Goal: Communication & Community: Answer question/provide support

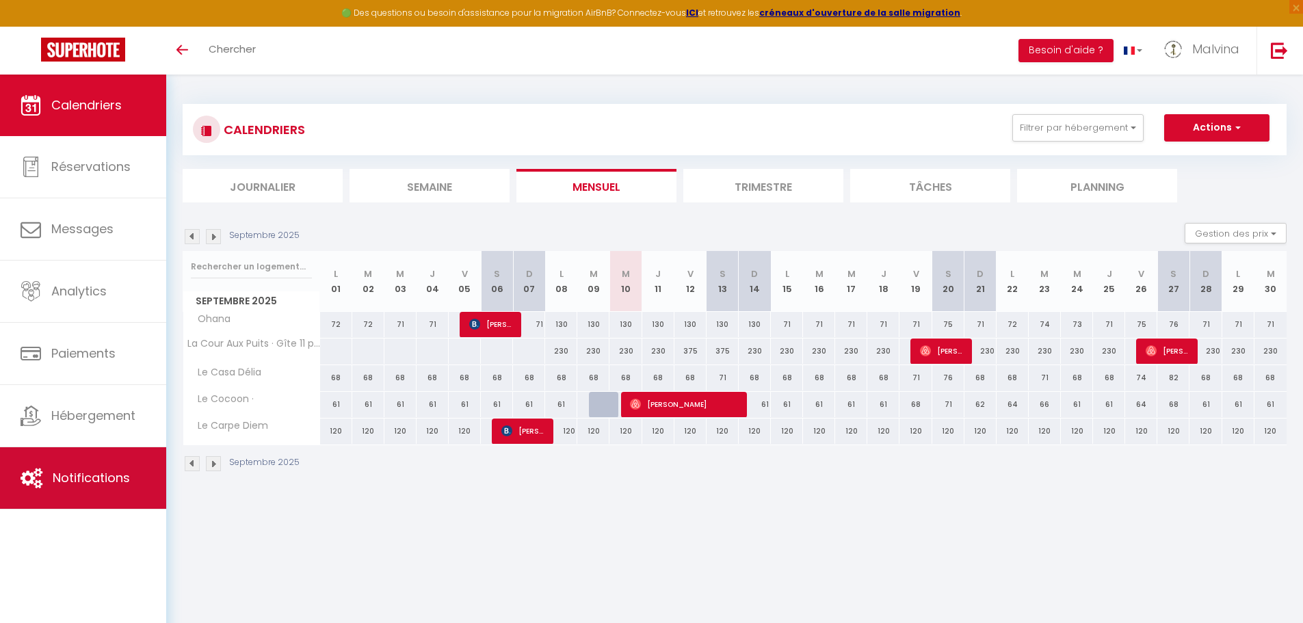
click at [96, 469] on span "Notifications" at bounding box center [91, 477] width 77 height 17
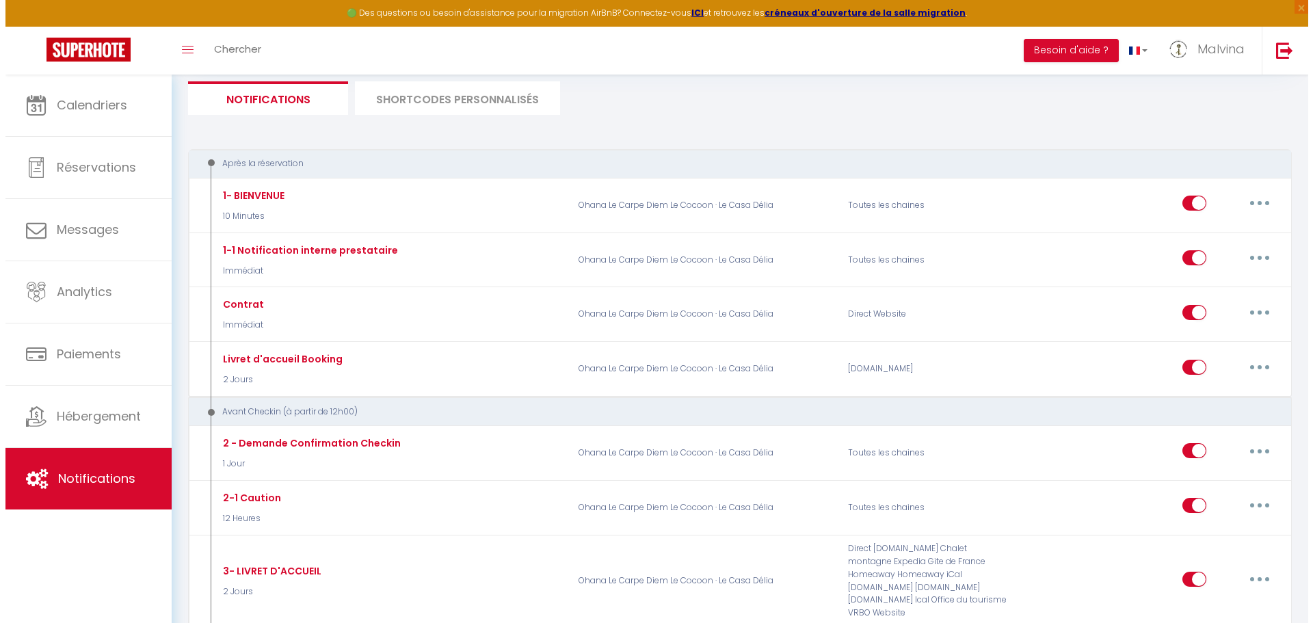
scroll to position [210, 0]
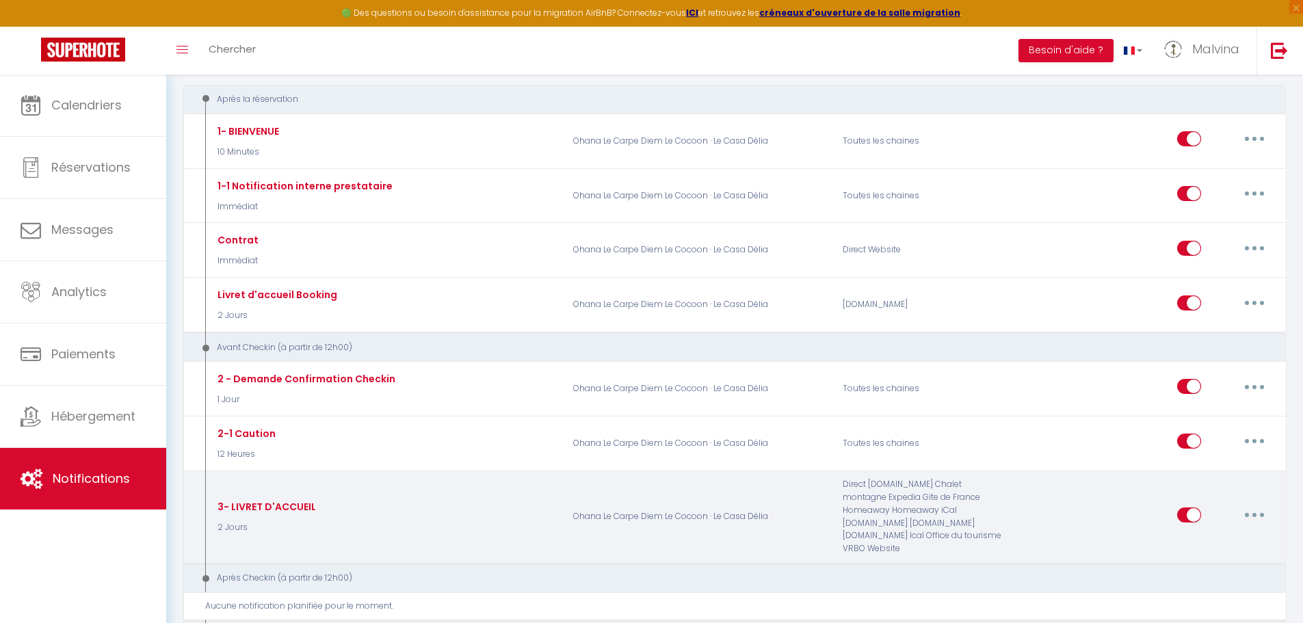
click at [1255, 513] on icon "button" at bounding box center [1254, 515] width 4 height 4
click at [1188, 542] on link "Editer" at bounding box center [1218, 545] width 101 height 23
type input "3- LIVRET D'ACCUEIL"
select select "2 Jours"
select select
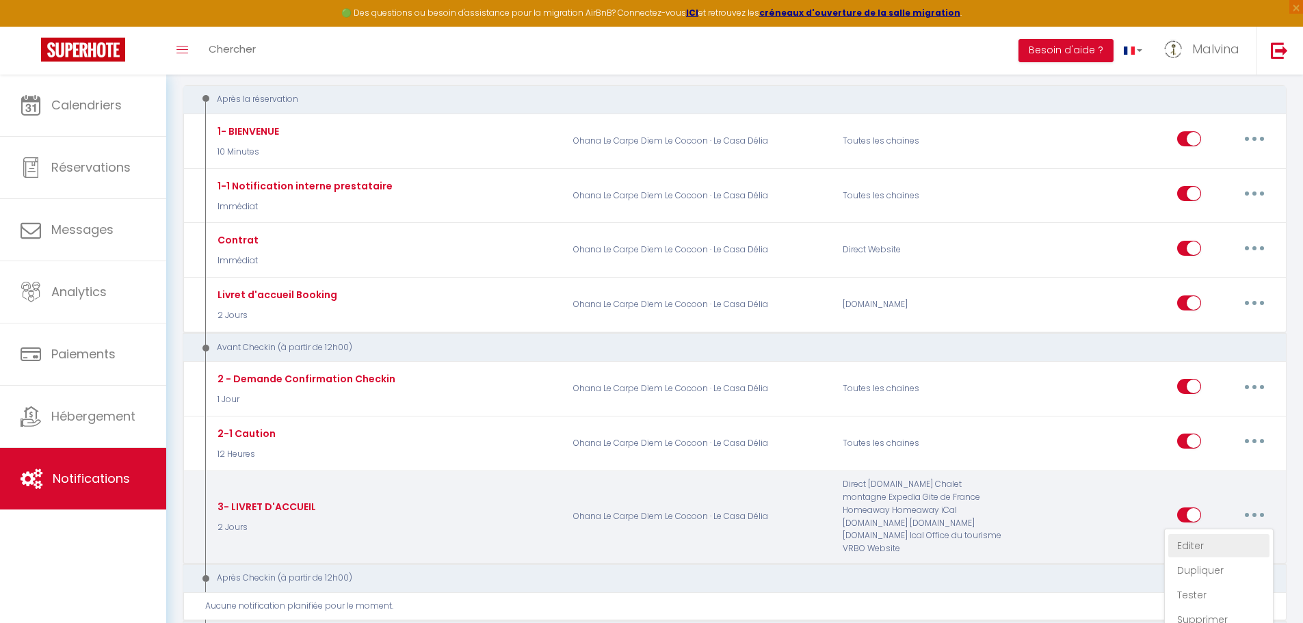
checkbox input "true"
checkbox input "false"
radio input "true"
type input "Votre livret d’accueil [LIVRET D'ACCUEIL]"
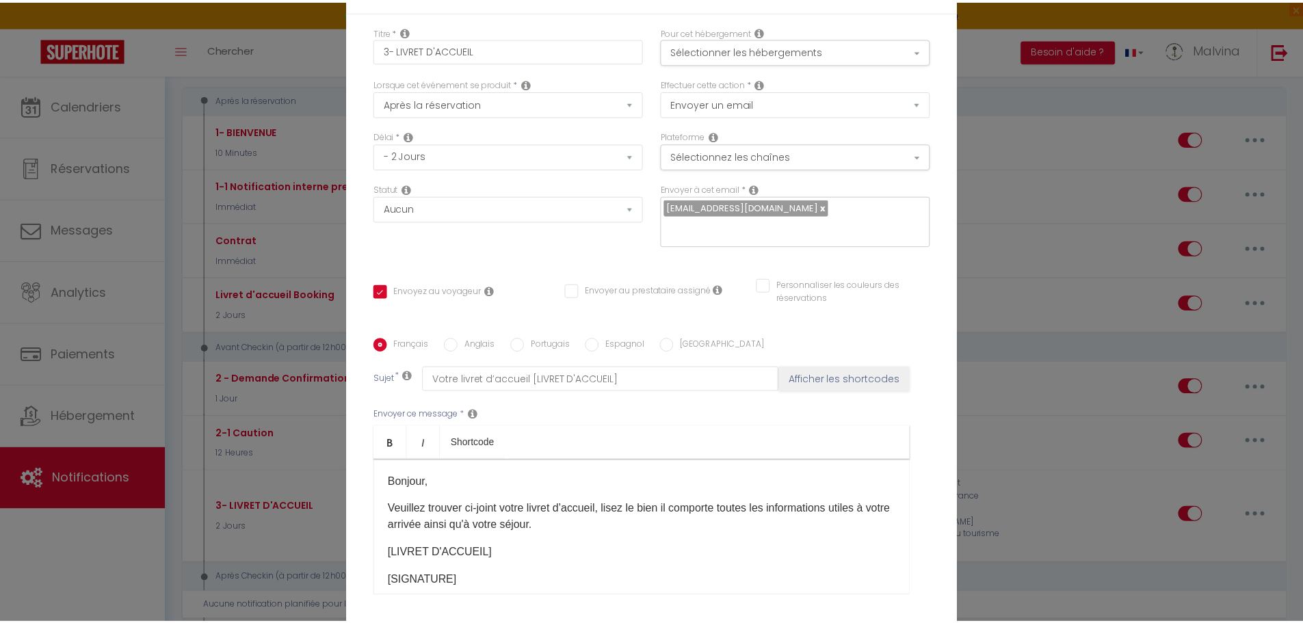
scroll to position [118, 0]
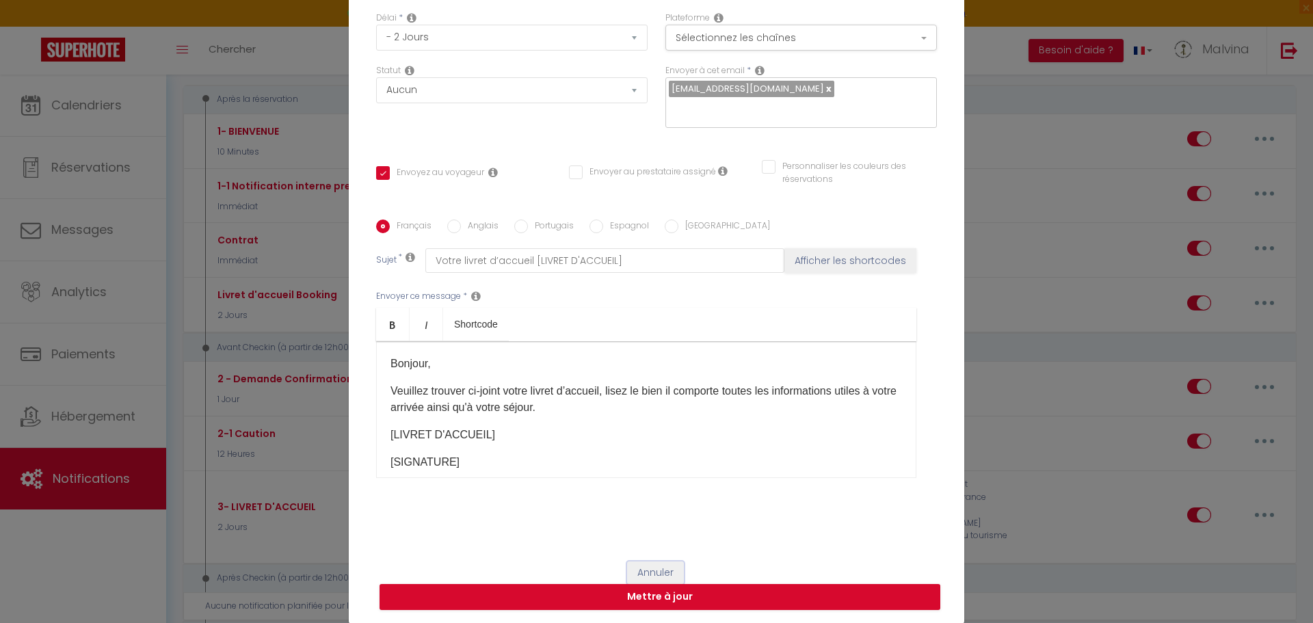
click at [645, 571] on button "Annuler" at bounding box center [655, 572] width 57 height 23
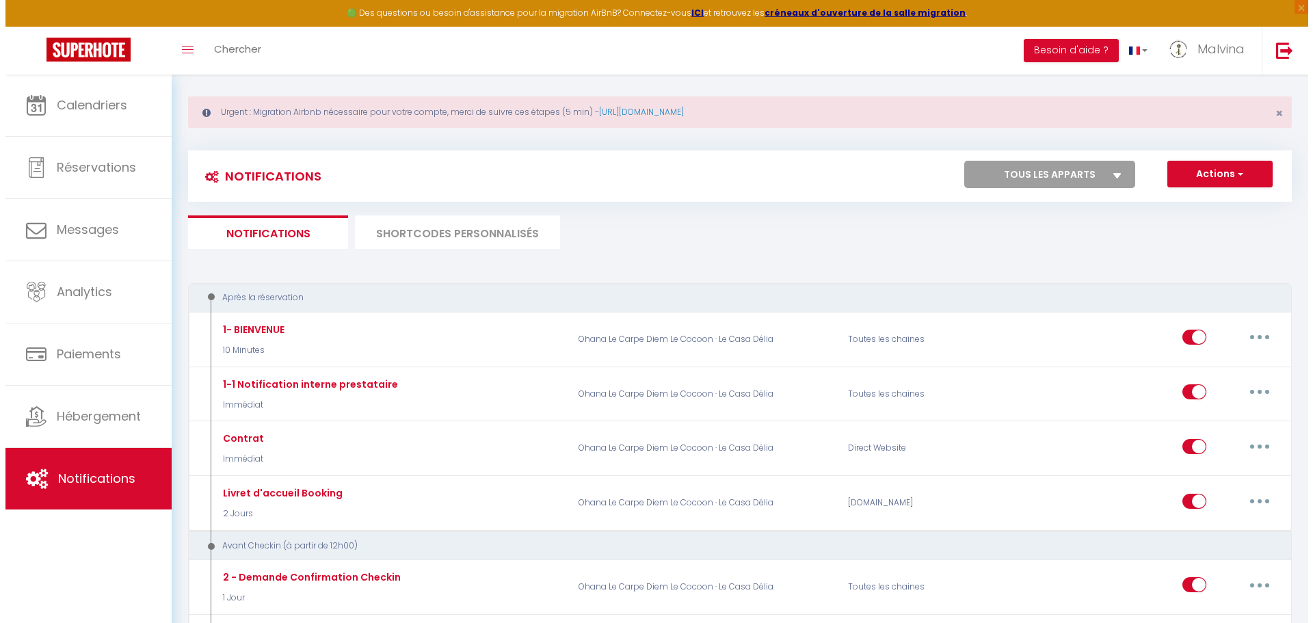
scroll to position [0, 0]
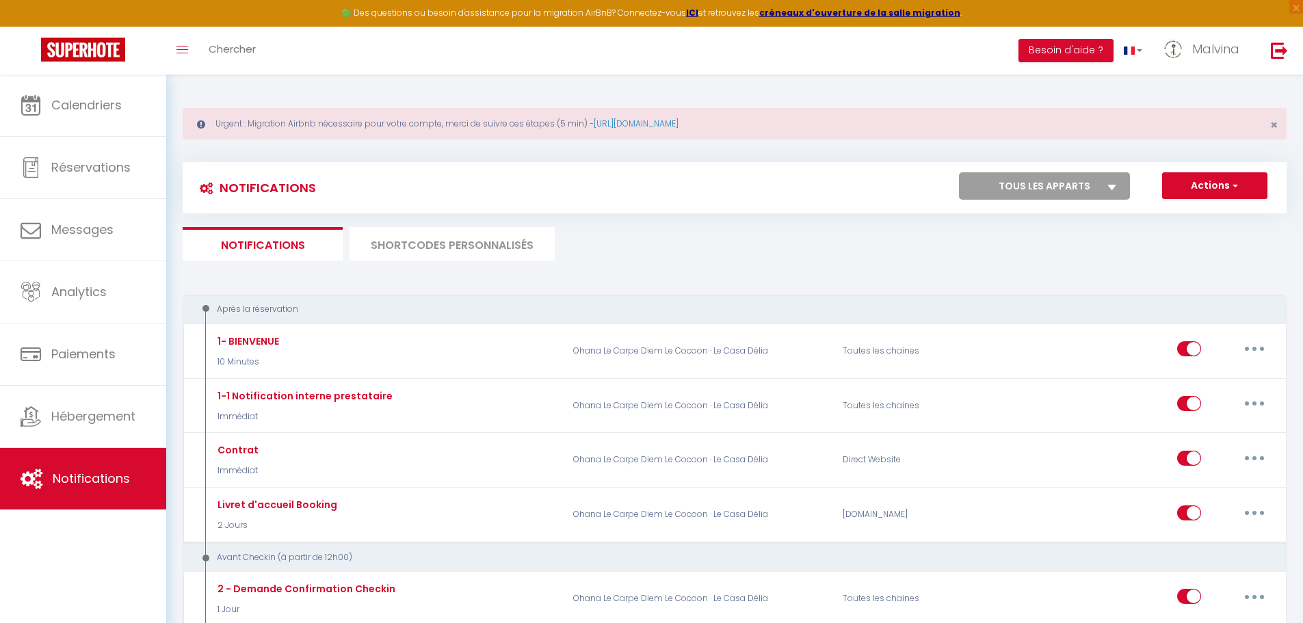
click at [413, 253] on li "SHORTCODES PERSONNALISÉS" at bounding box center [451, 244] width 205 height 34
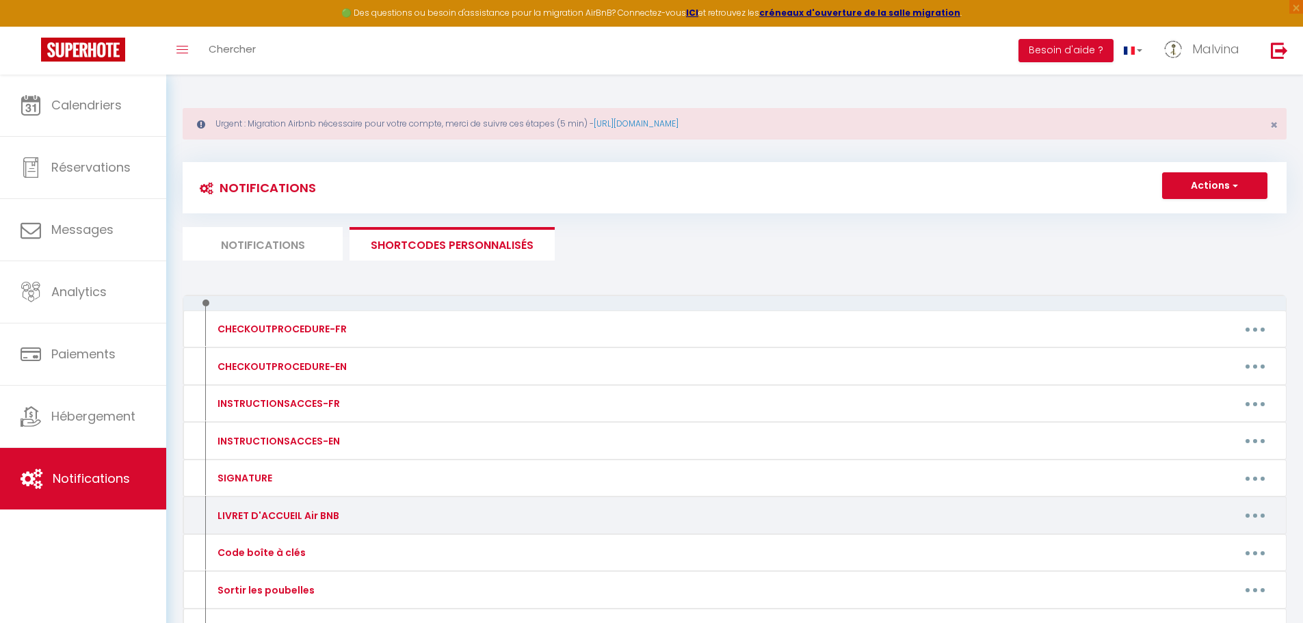
click at [1249, 517] on button "button" at bounding box center [1255, 516] width 38 height 22
click at [1195, 546] on link "Editer" at bounding box center [1219, 546] width 101 height 23
type input "LIVRET D'ACCUEIL Air BNB"
type textarea "LIVRET D'ACCUEIL"
type textarea "Bonjour, Voici le livret d’accueil, lisez le bien il contient toutes les inform…"
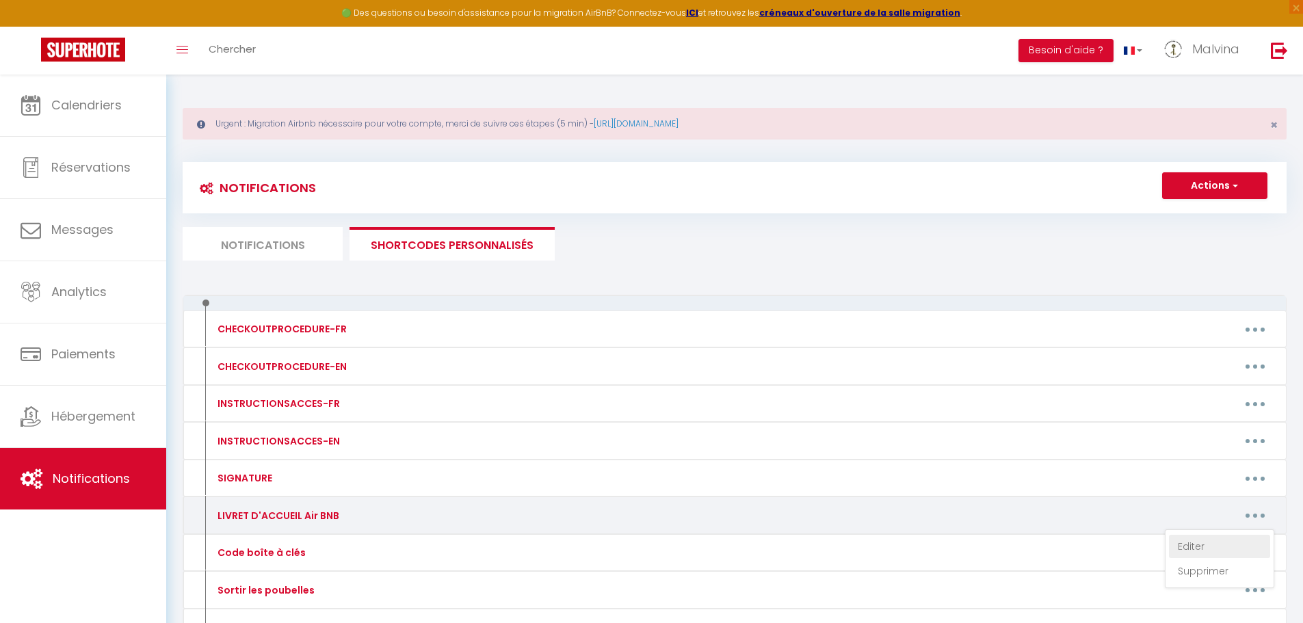
type textarea "Bonjour, Voici le livret d'accueil, lisez le bien il contient toutes les inform…"
type textarea "Voici le livret d'accueil, lisez le bien il contient toutes les informations ut…"
type textarea "Bonjour, Voici le livret d'accueil, lisez le bien il contient toutes les inform…"
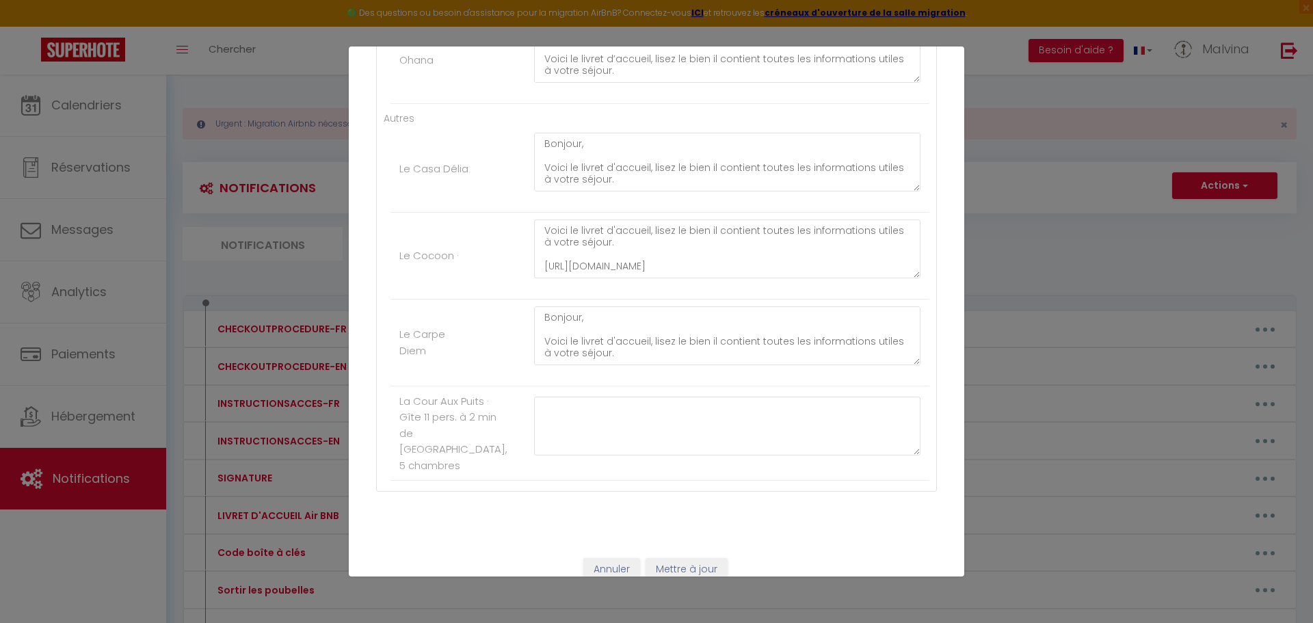
scroll to position [349, 0]
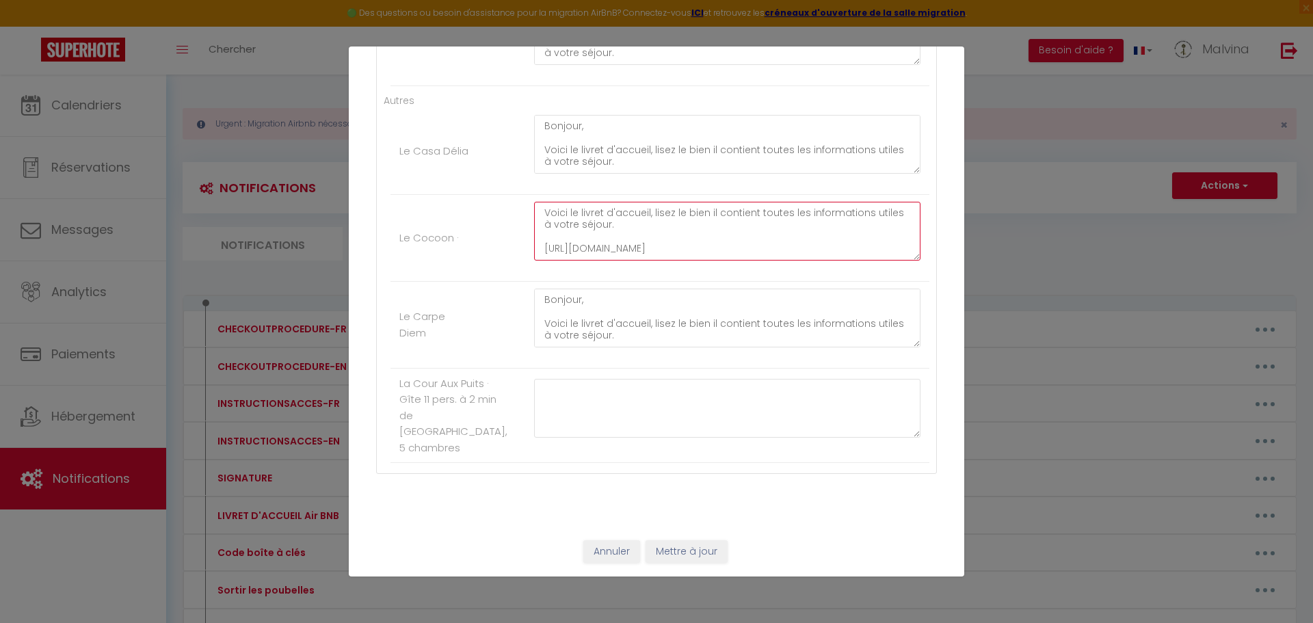
drag, startPoint x: 543, startPoint y: 247, endPoint x: 641, endPoint y: 245, distance: 98.5
click at [641, 245] on textarea "Voici le livret d'accueil, lisez le bien il contient toutes les informations ut…" at bounding box center [727, 231] width 386 height 59
click at [627, 247] on textarea "Voici le livret d'accueil, lisez le bien il contient toutes les informations ut…" at bounding box center [727, 231] width 386 height 59
drag, startPoint x: 546, startPoint y: 245, endPoint x: 643, endPoint y: 248, distance: 97.8
click at [643, 248] on textarea "Voici le livret d'accueil, lisez le bien il contient toutes les informations ut…" at bounding box center [727, 231] width 386 height 59
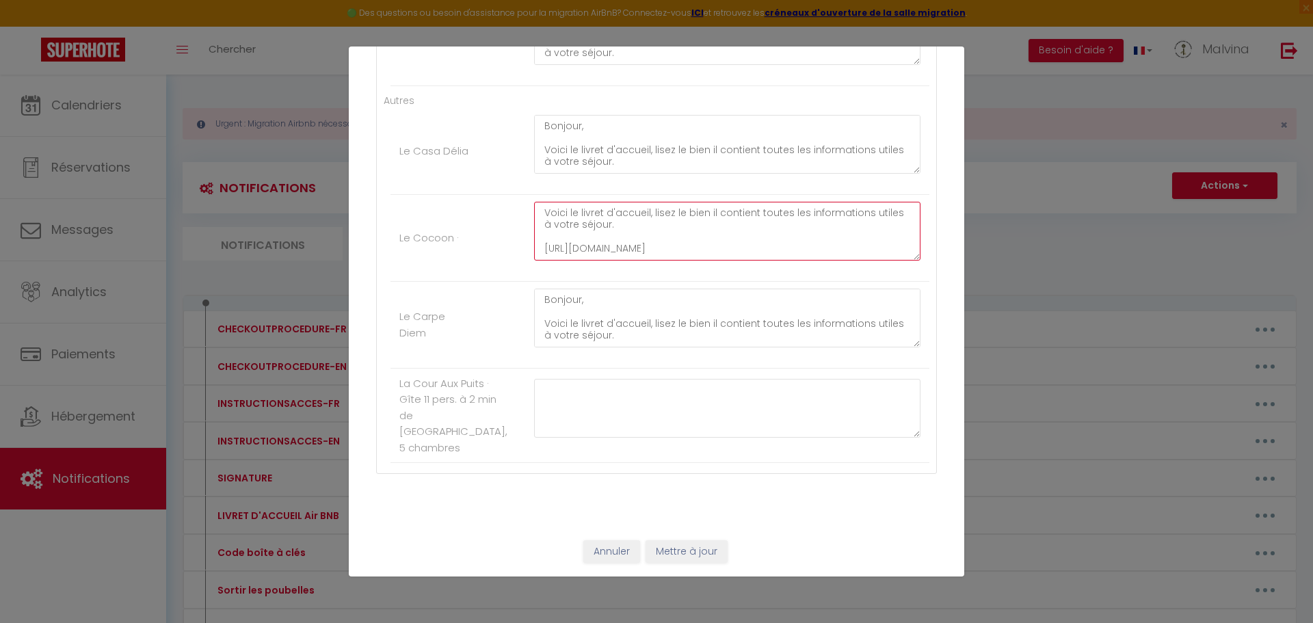
drag, startPoint x: 539, startPoint y: 245, endPoint x: 644, endPoint y: 245, distance: 105.3
click at [644, 245] on textarea "Voici le livret d'accueil, lisez le bien il contient toutes les informations ut…" at bounding box center [727, 231] width 386 height 59
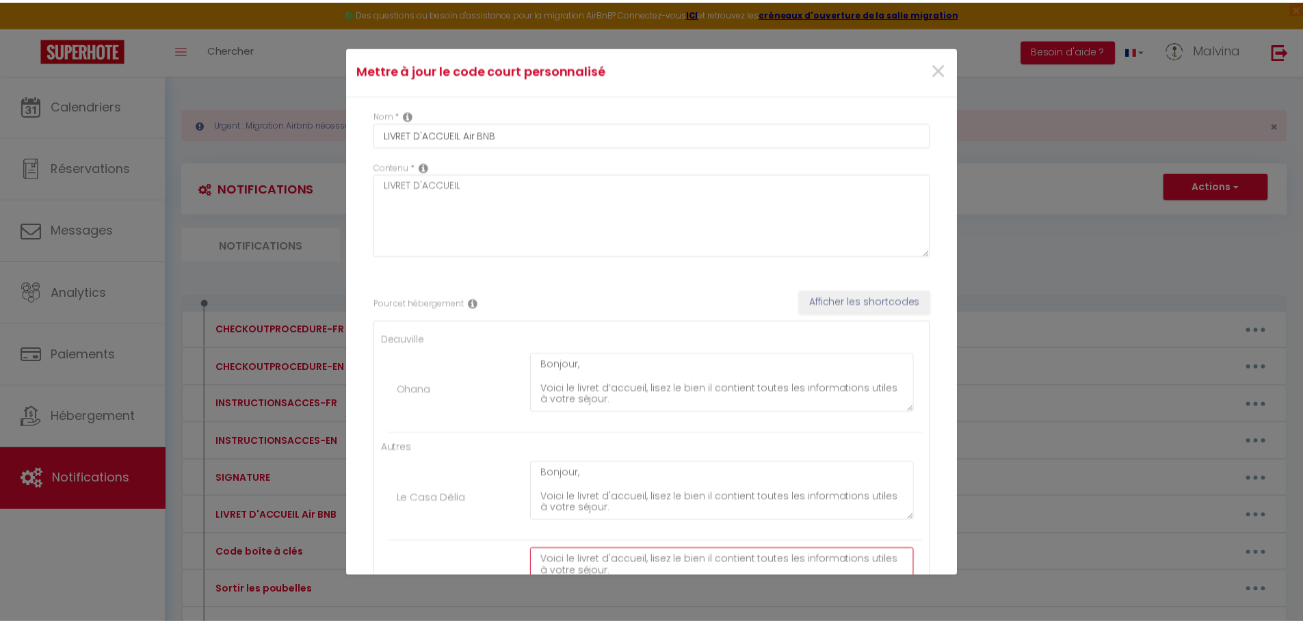
scroll to position [0, 0]
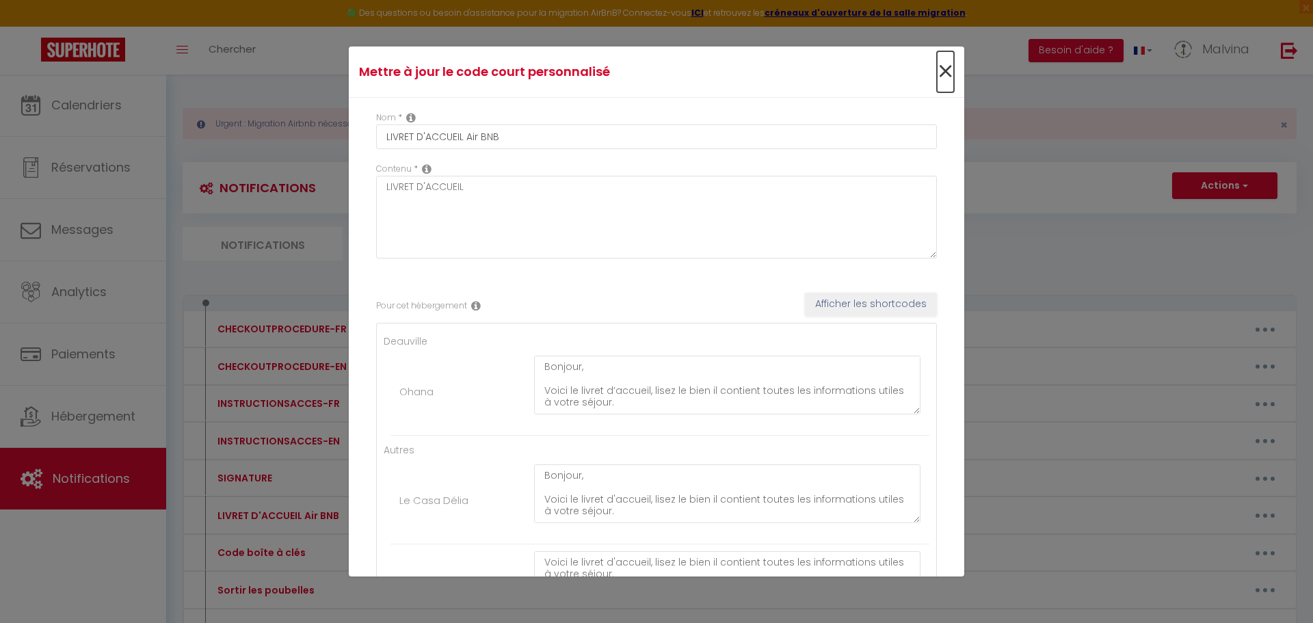
click at [939, 75] on span "×" at bounding box center [945, 71] width 17 height 41
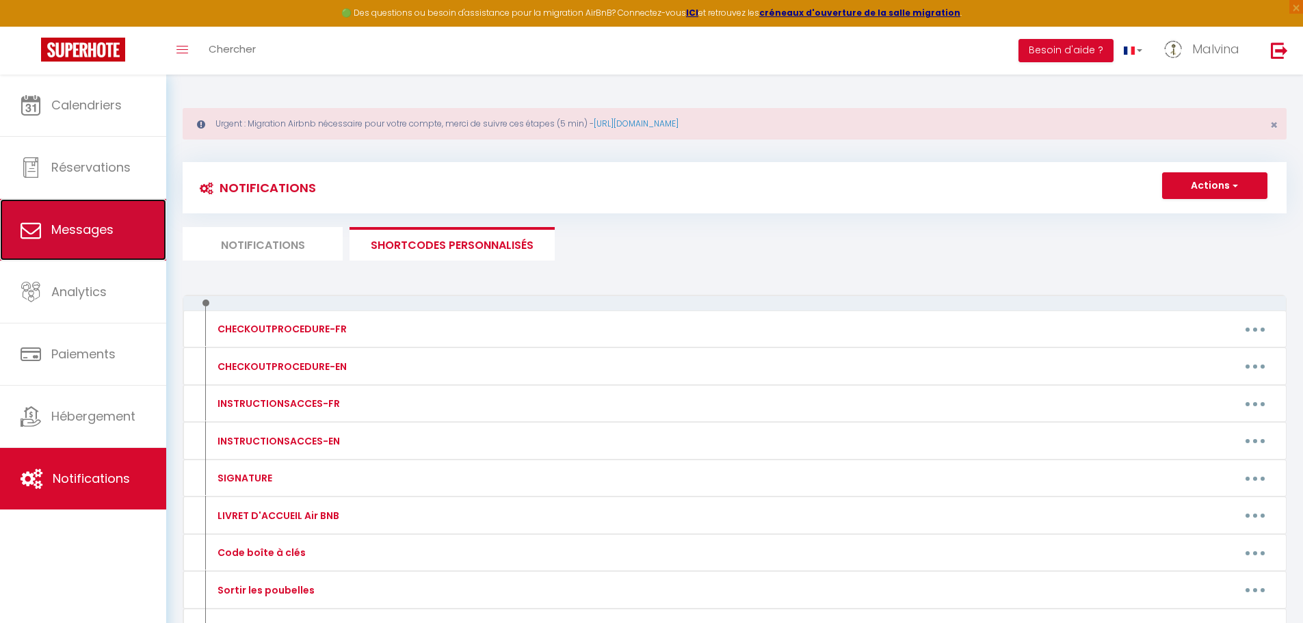
click at [103, 218] on link "Messages" at bounding box center [83, 230] width 166 height 62
select select "message"
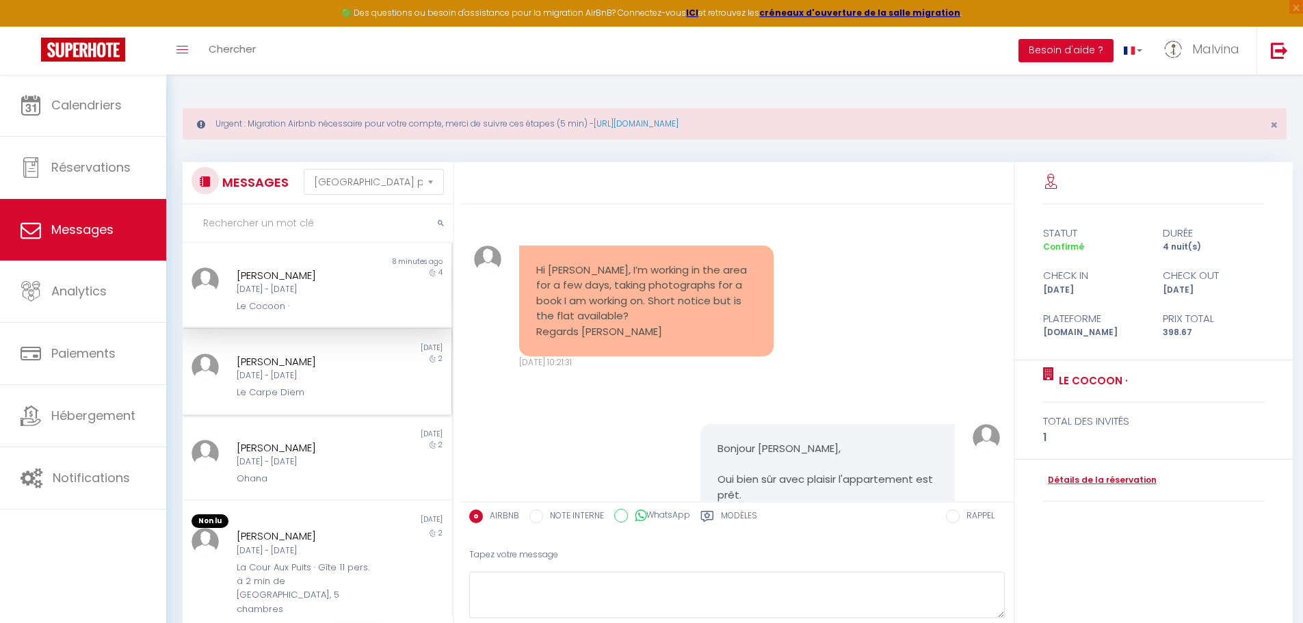
scroll to position [5835, 0]
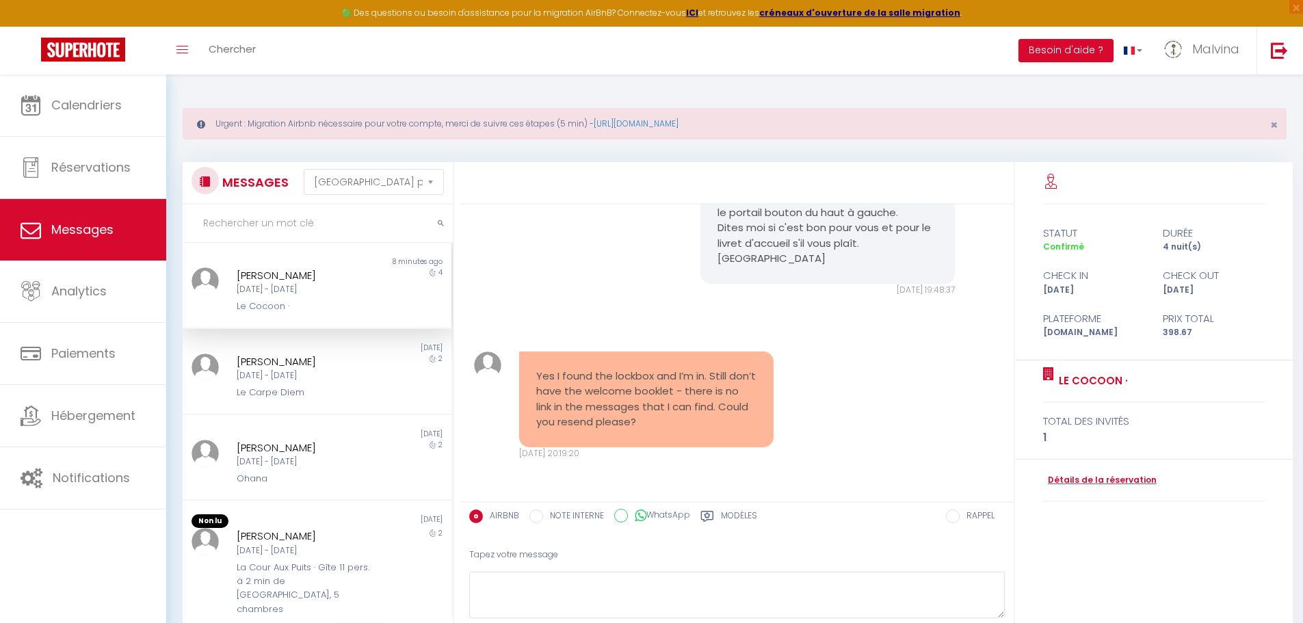
click at [360, 300] on div "Le Cocoon ·" at bounding box center [306, 306] width 139 height 14
paste textarea "[URL][DOMAIN_NAME]"
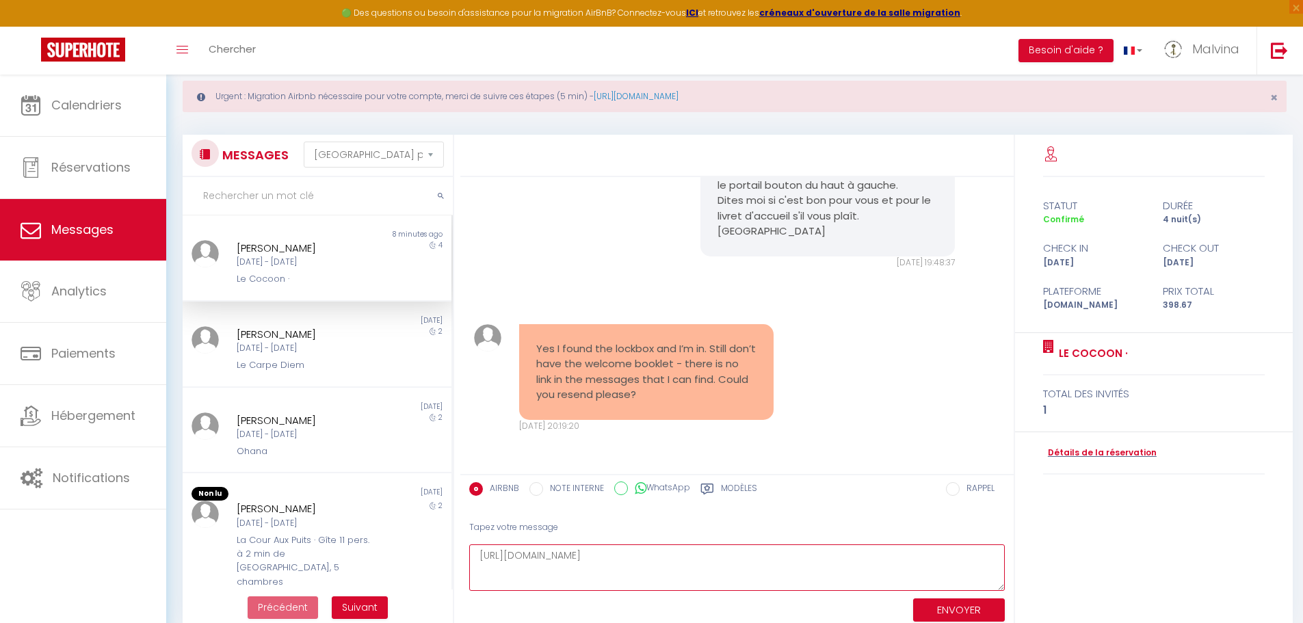
scroll to position [75, 0]
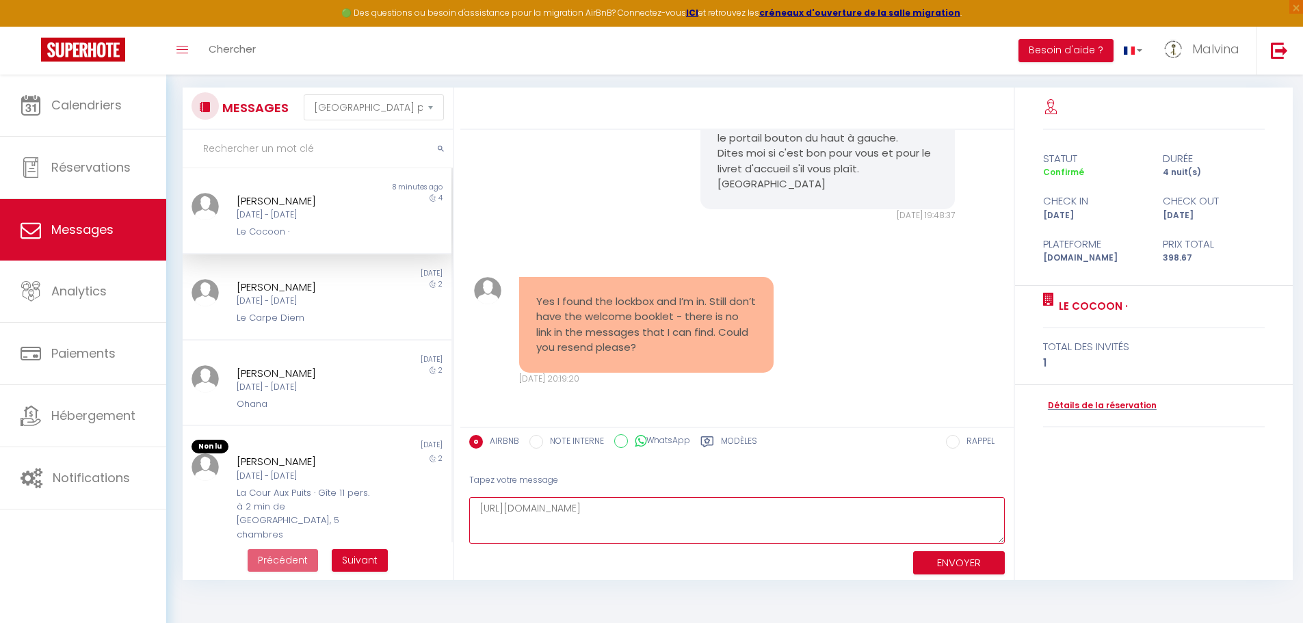
click at [479, 508] on textarea "[URL][DOMAIN_NAME]" at bounding box center [736, 520] width 535 height 47
click at [606, 531] on textarea "Voici le lien pour le livret d'accueil. [URL][DOMAIN_NAME]" at bounding box center [736, 520] width 535 height 47
type textarea "Voici le lien pour le livret d'accueil. [URL][DOMAIN_NAME] Cordialement [PERSON…"
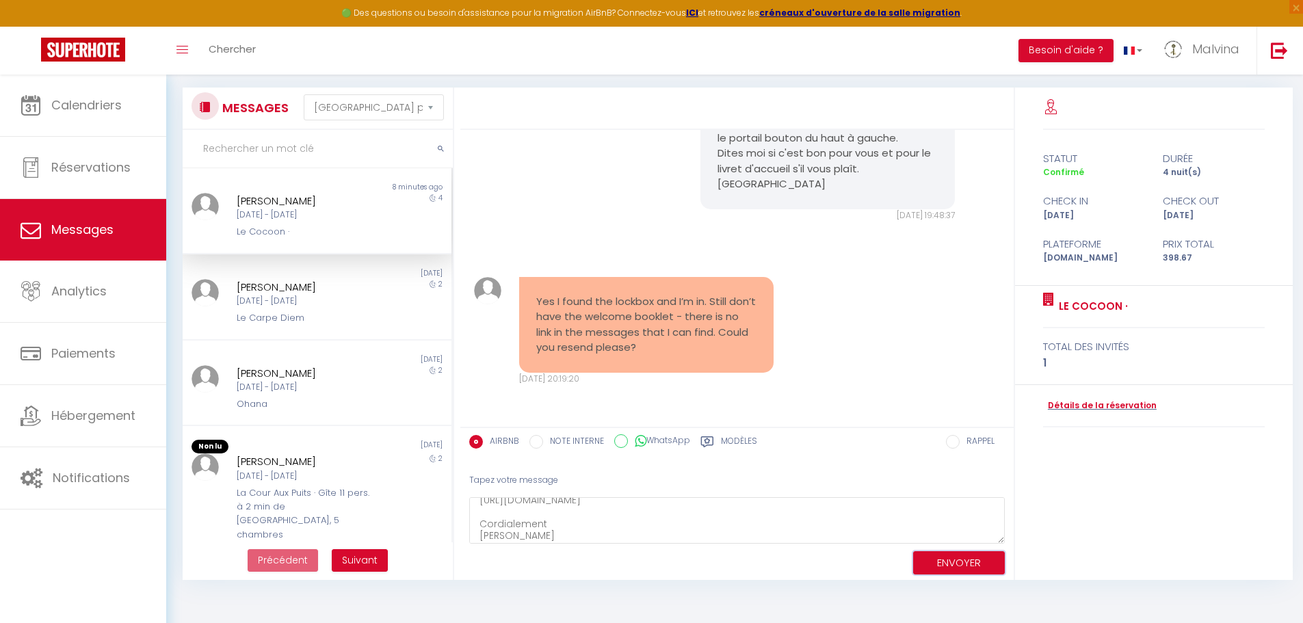
click at [936, 561] on button "ENVOYER" at bounding box center [959, 563] width 92 height 24
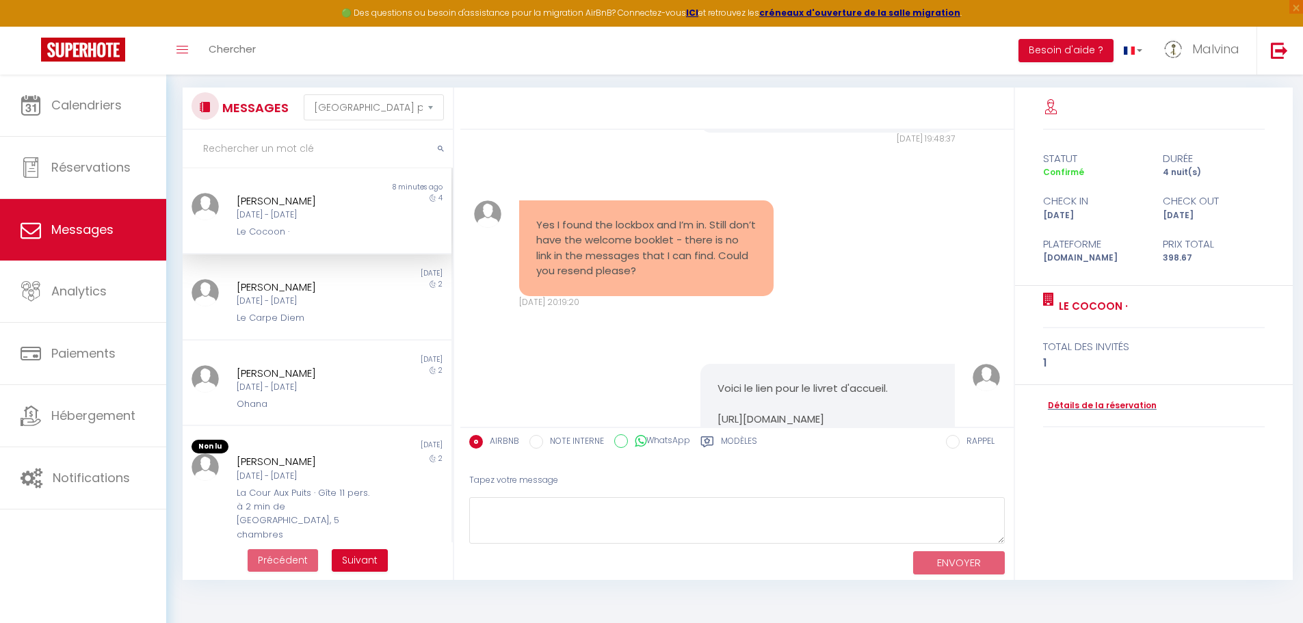
scroll to position [6029, 0]
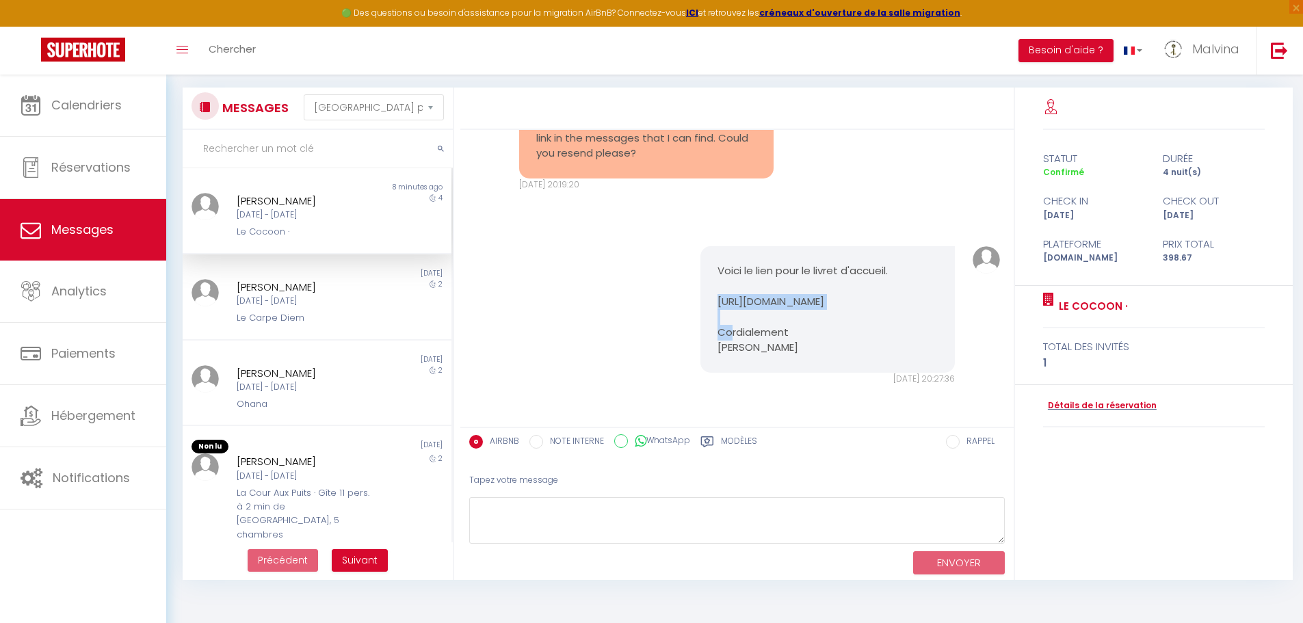
drag, startPoint x: 715, startPoint y: 299, endPoint x: 823, endPoint y: 302, distance: 108.1
click at [823, 302] on pre "Voici le lien pour le livret d'accueil. [URL][DOMAIN_NAME] Cordialement [PERSON…" at bounding box center [827, 309] width 220 height 92
drag, startPoint x: 712, startPoint y: 300, endPoint x: 836, endPoint y: 303, distance: 123.8
click at [836, 303] on div "Voici le lien pour le livret d'accueil. [URL][DOMAIN_NAME] Cordialement [PERSON…" at bounding box center [827, 309] width 254 height 126
